Goal: Find specific page/section: Find specific page/section

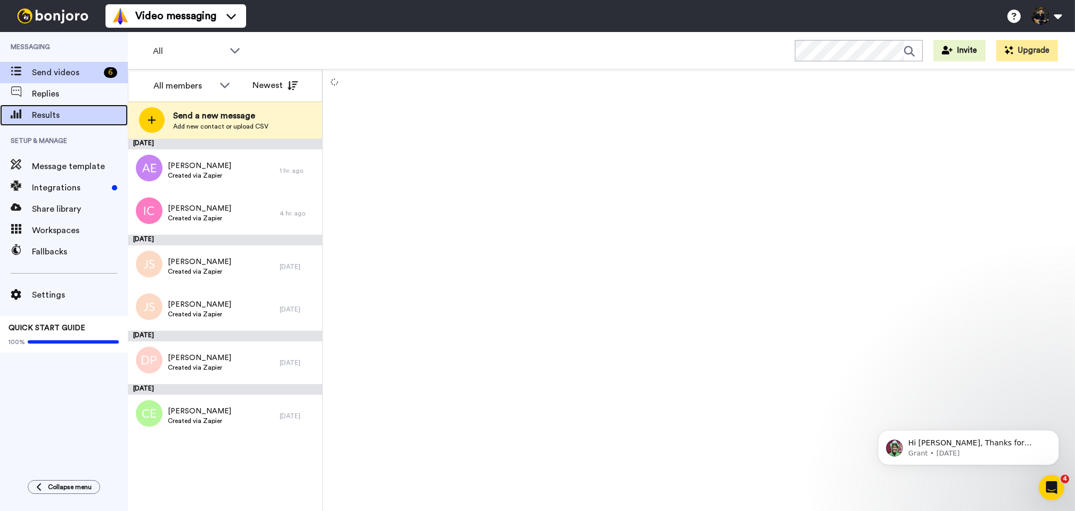
click at [48, 111] on span "Results" at bounding box center [80, 115] width 96 height 13
